Goal: Task Accomplishment & Management: Manage account settings

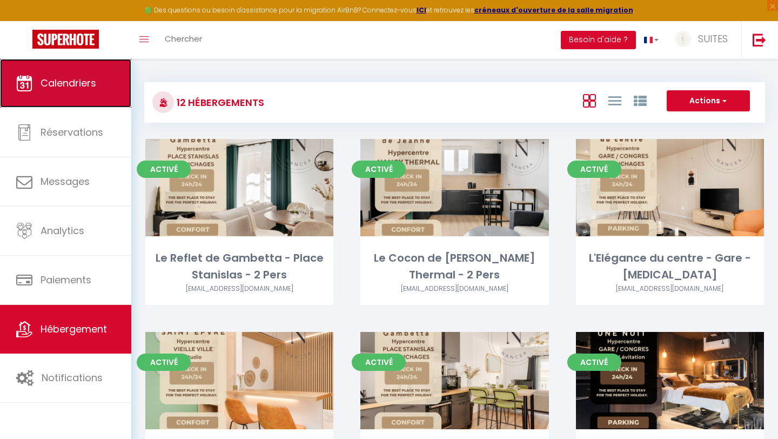
click at [70, 86] on span "Calendriers" at bounding box center [69, 83] width 56 height 14
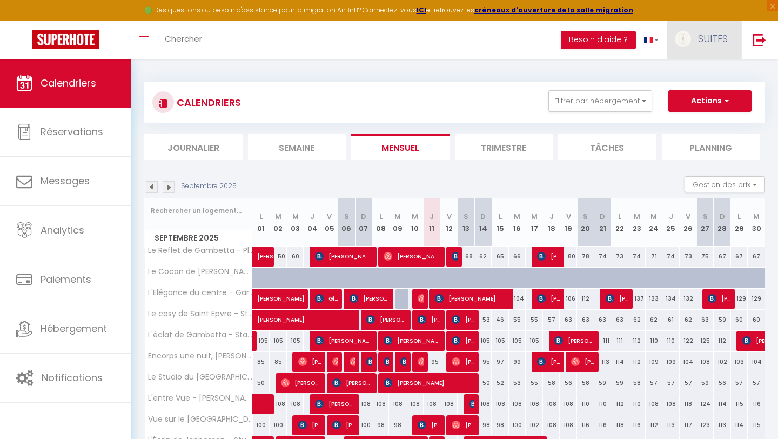
click at [710, 38] on span "SUITES" at bounding box center [713, 39] width 30 height 14
click at [696, 76] on link "Paramètres" at bounding box center [698, 75] width 80 height 18
select select "fr"
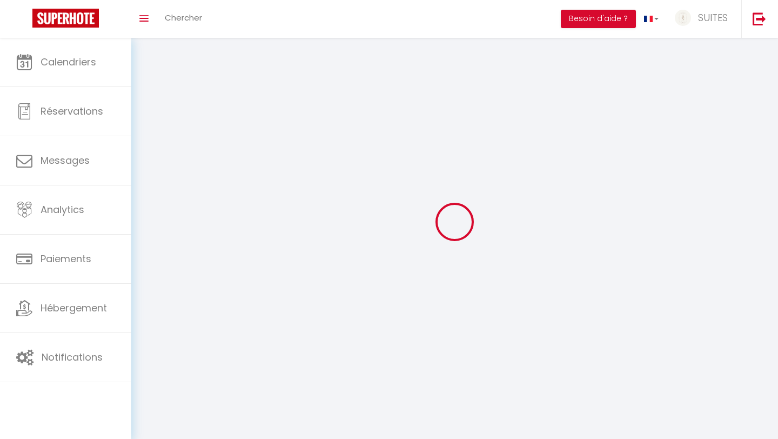
type input "SUITES"
type input "NANCEA"
type input "0650053786"
type input "[STREET_ADDRESS]"
type input "54500"
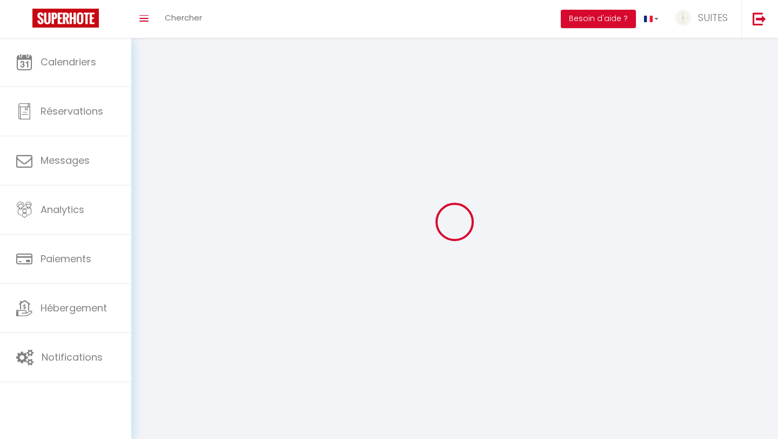
type input "VANDOEUVRE LES NANCY"
type input "WNZivod2ScFHJItFNYiISBzVN"
type input "tR2PtteKVoCsJlddKpDrnNcGV"
type input "[URL][DOMAIN_NAME]"
select select "28"
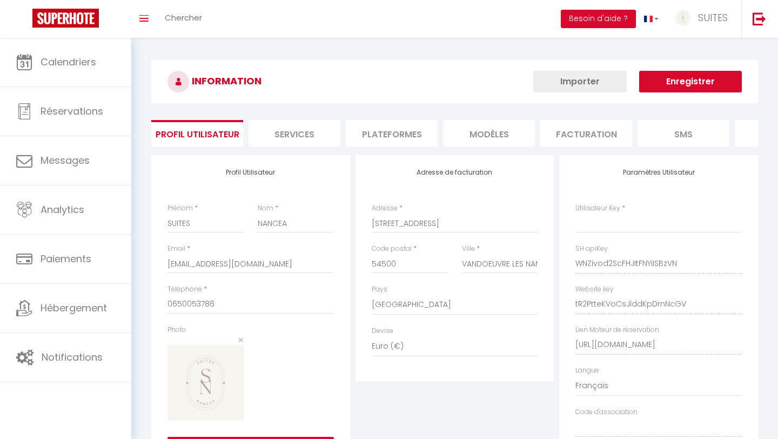
select select "fr"
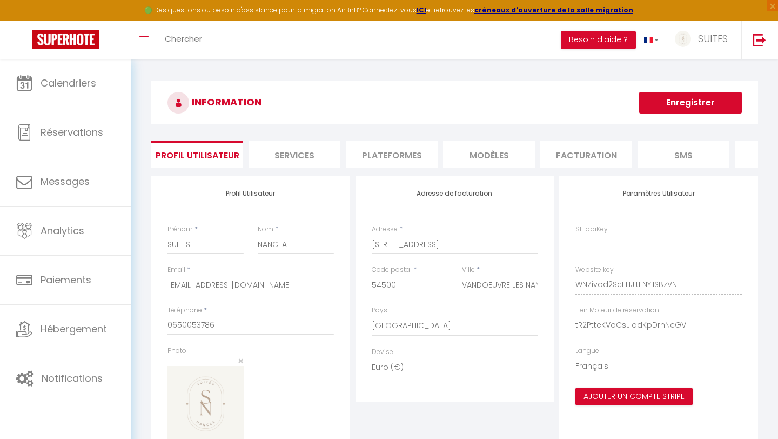
type input "WNZivod2ScFHJItFNYiISBzVN"
type input "tR2PtteKVoCsJlddKpDrnNcGV"
type input "[URL][DOMAIN_NAME]"
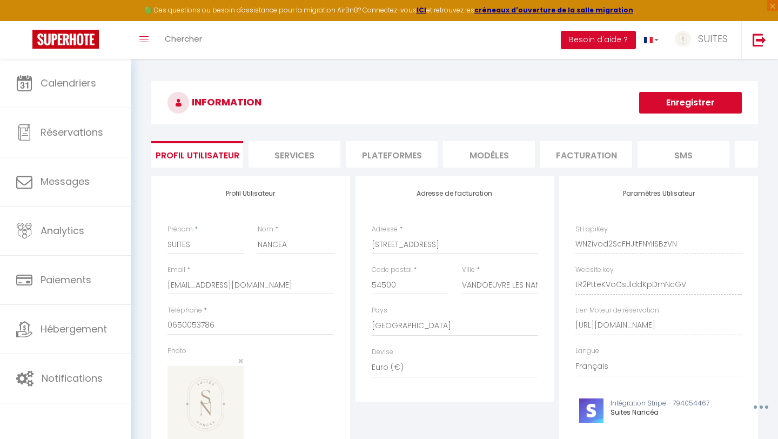
click at [402, 152] on li "Plateformes" at bounding box center [392, 154] width 92 height 26
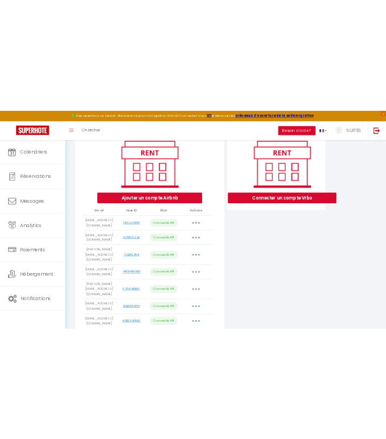
scroll to position [127, 0]
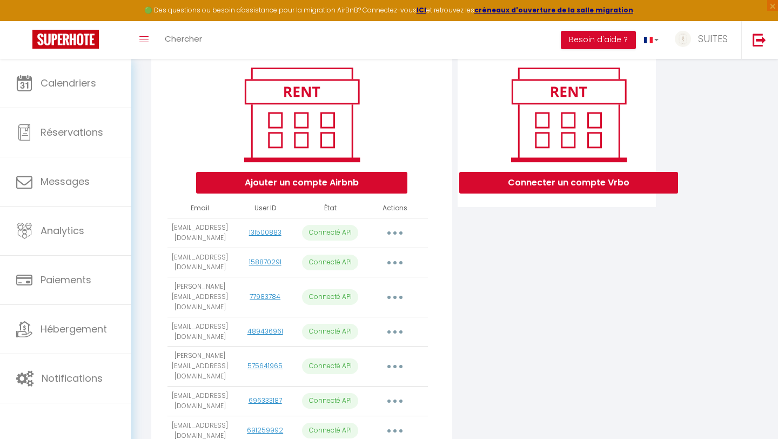
click at [630, 315] on div "Connecter un compte Vrbo" at bounding box center [557, 261] width 204 height 424
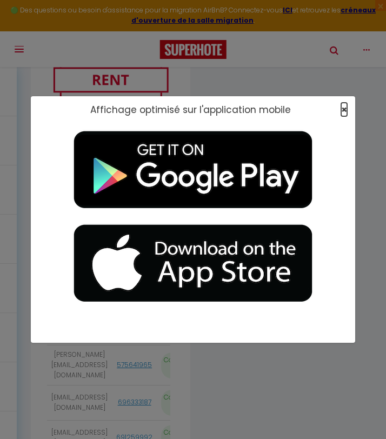
click at [343, 108] on span "×" at bounding box center [344, 110] width 6 height 14
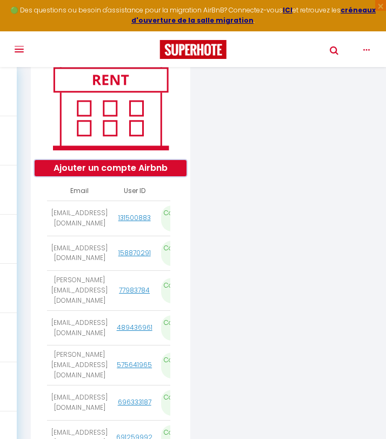
click at [118, 168] on button "Ajouter un compte Airbnb" at bounding box center [111, 168] width 152 height 16
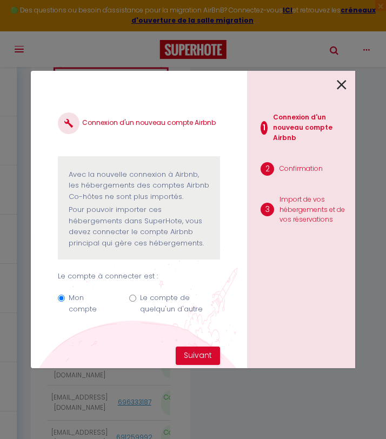
click at [132, 301] on input "Le compte de quelqu'un d'autre" at bounding box center [132, 298] width 7 height 7
radio input "true"
radio input "false"
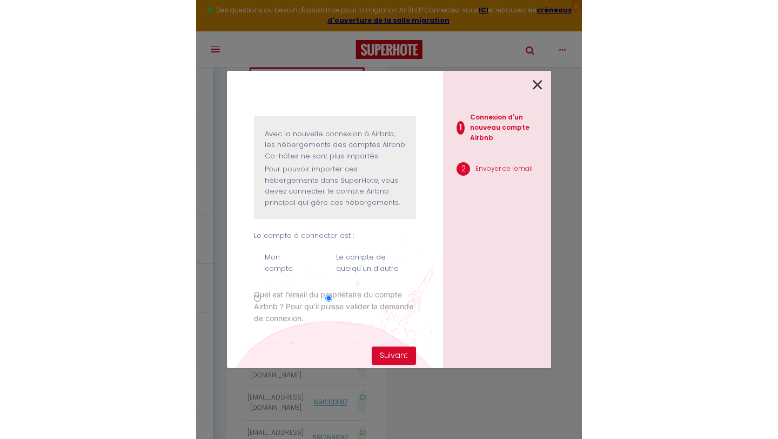
scroll to position [49, 0]
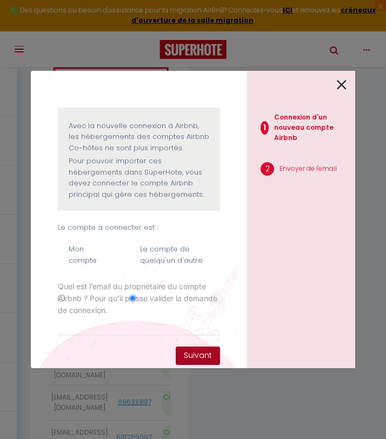
click at [205, 354] on button "Suivant" at bounding box center [198, 355] width 44 height 18
click at [68, 326] on input "Email connexion Airbnb" at bounding box center [139, 325] width 162 height 19
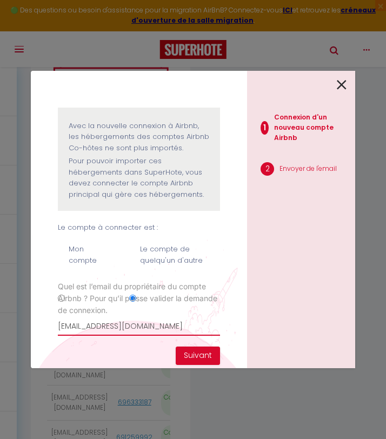
type input "[EMAIL_ADDRESS][DOMAIN_NAME]"
click at [190, 353] on button "Suivant" at bounding box center [198, 355] width 44 height 18
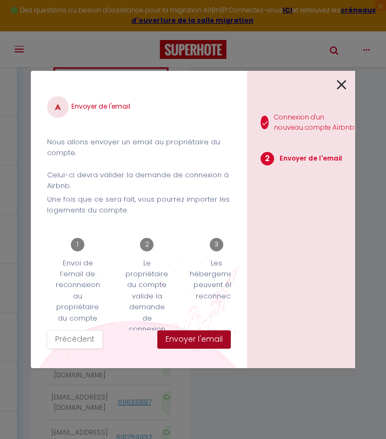
click at [204, 339] on button "Envoyer l'email" at bounding box center [194, 339] width 74 height 18
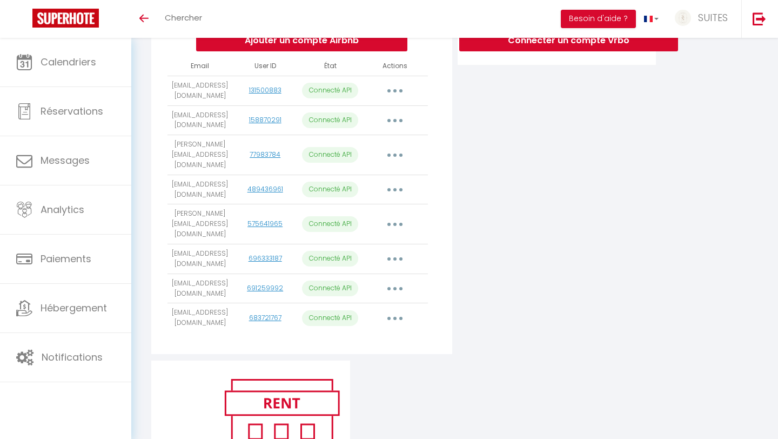
scroll to position [249, 0]
click at [630, 210] on div "Connecter un compte Vrbo" at bounding box center [557, 132] width 204 height 453
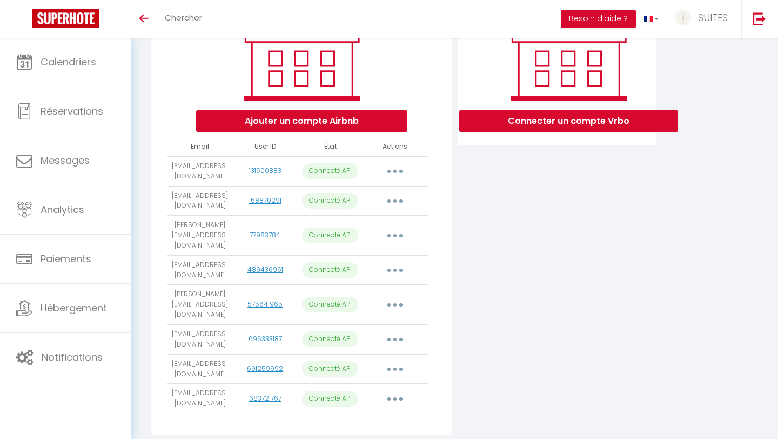
scroll to position [0, 0]
